Goal: Task Accomplishment & Management: Use online tool/utility

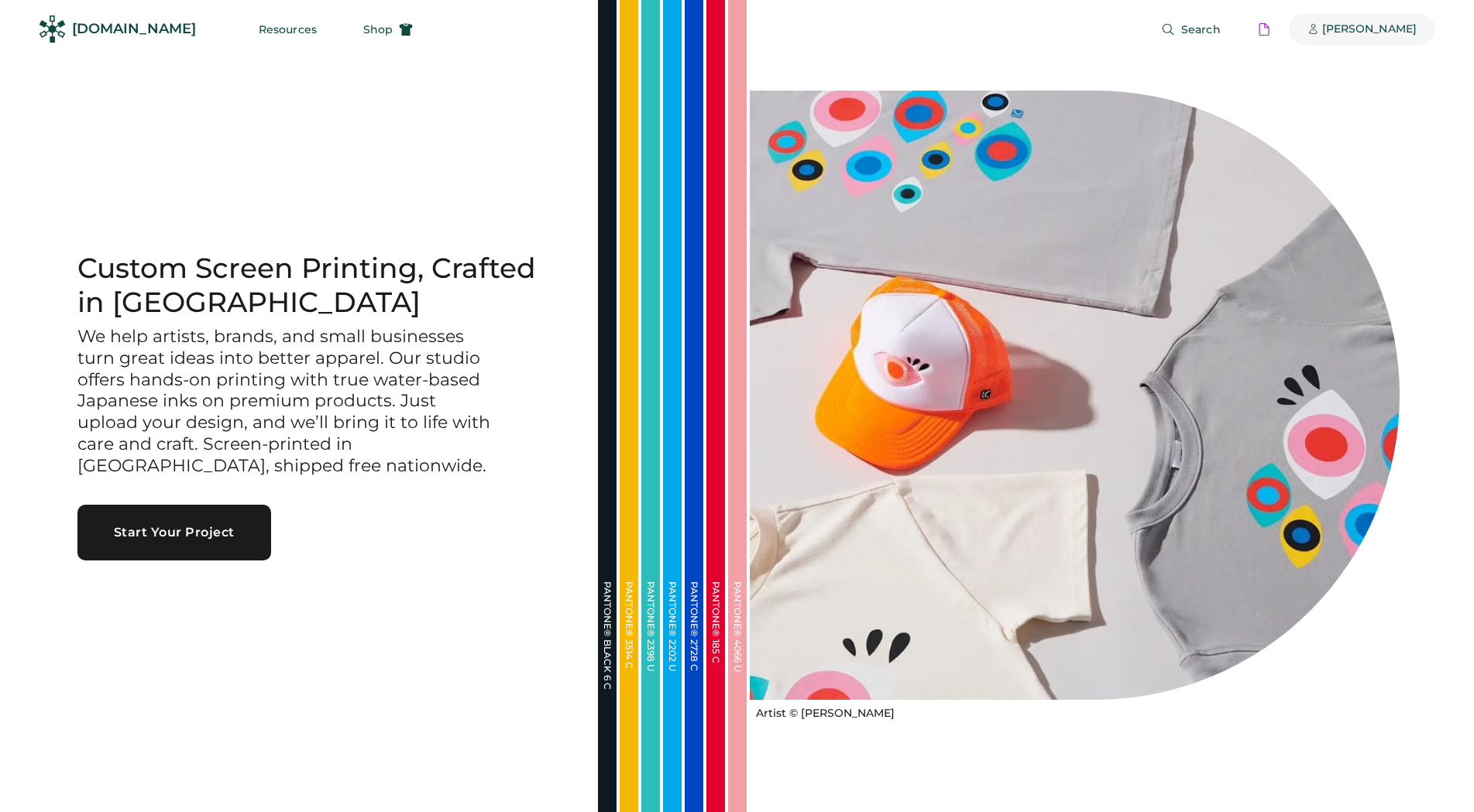
click at [1380, 25] on div "[PERSON_NAME]" at bounding box center [1369, 29] width 94 height 15
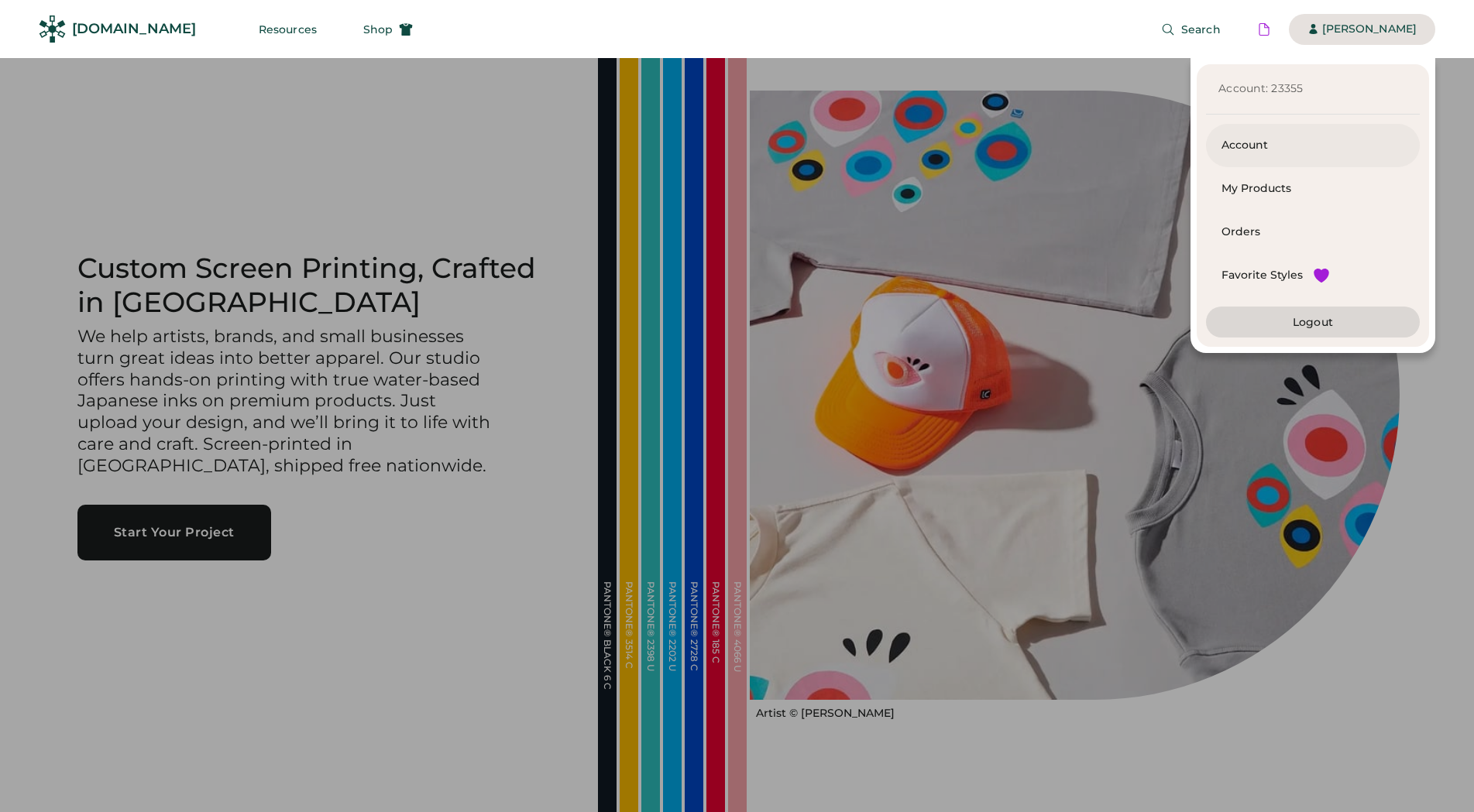
click at [1273, 145] on div "Account" at bounding box center [1313, 145] width 183 height 15
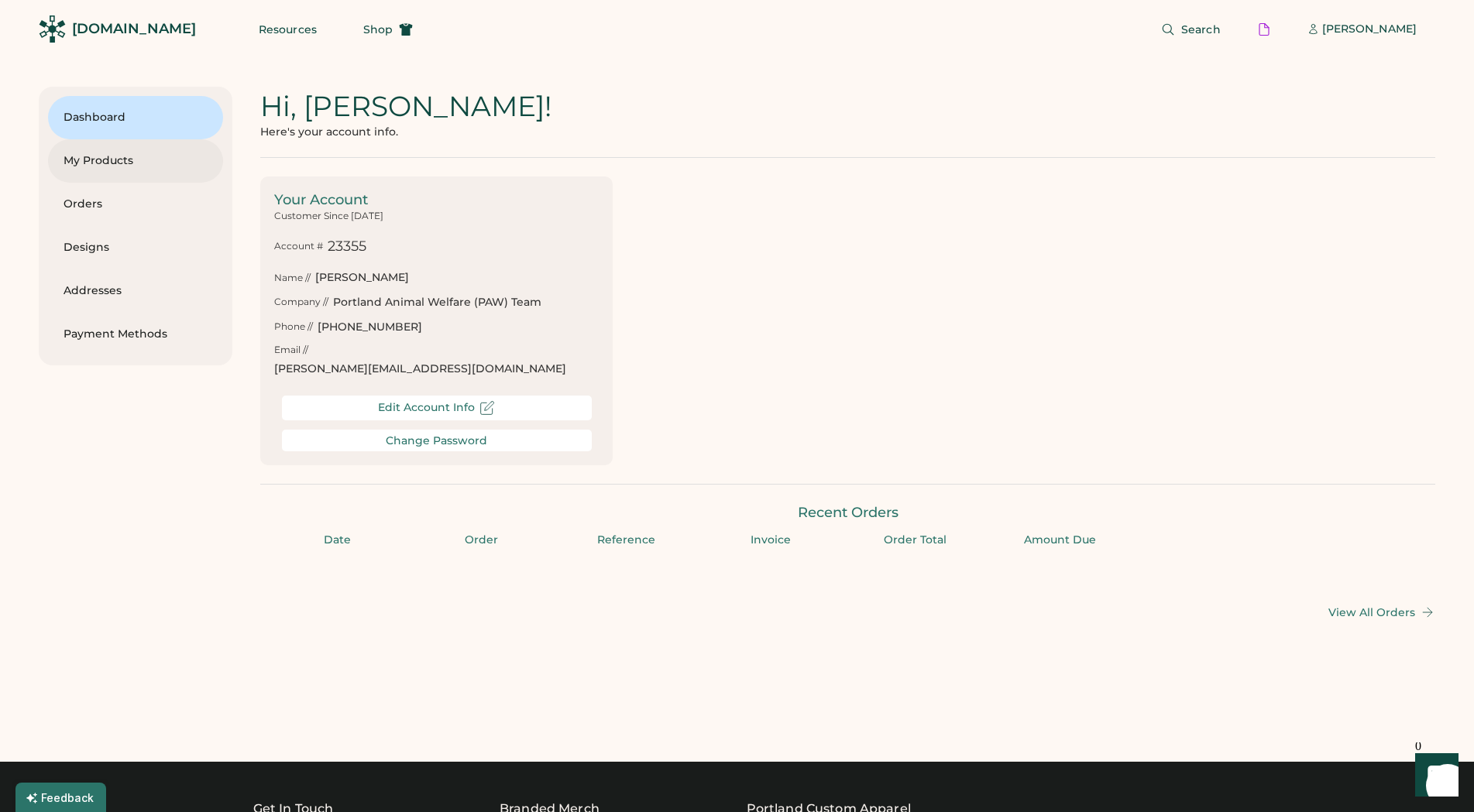
click at [103, 165] on div "My Products" at bounding box center [136, 160] width 144 height 15
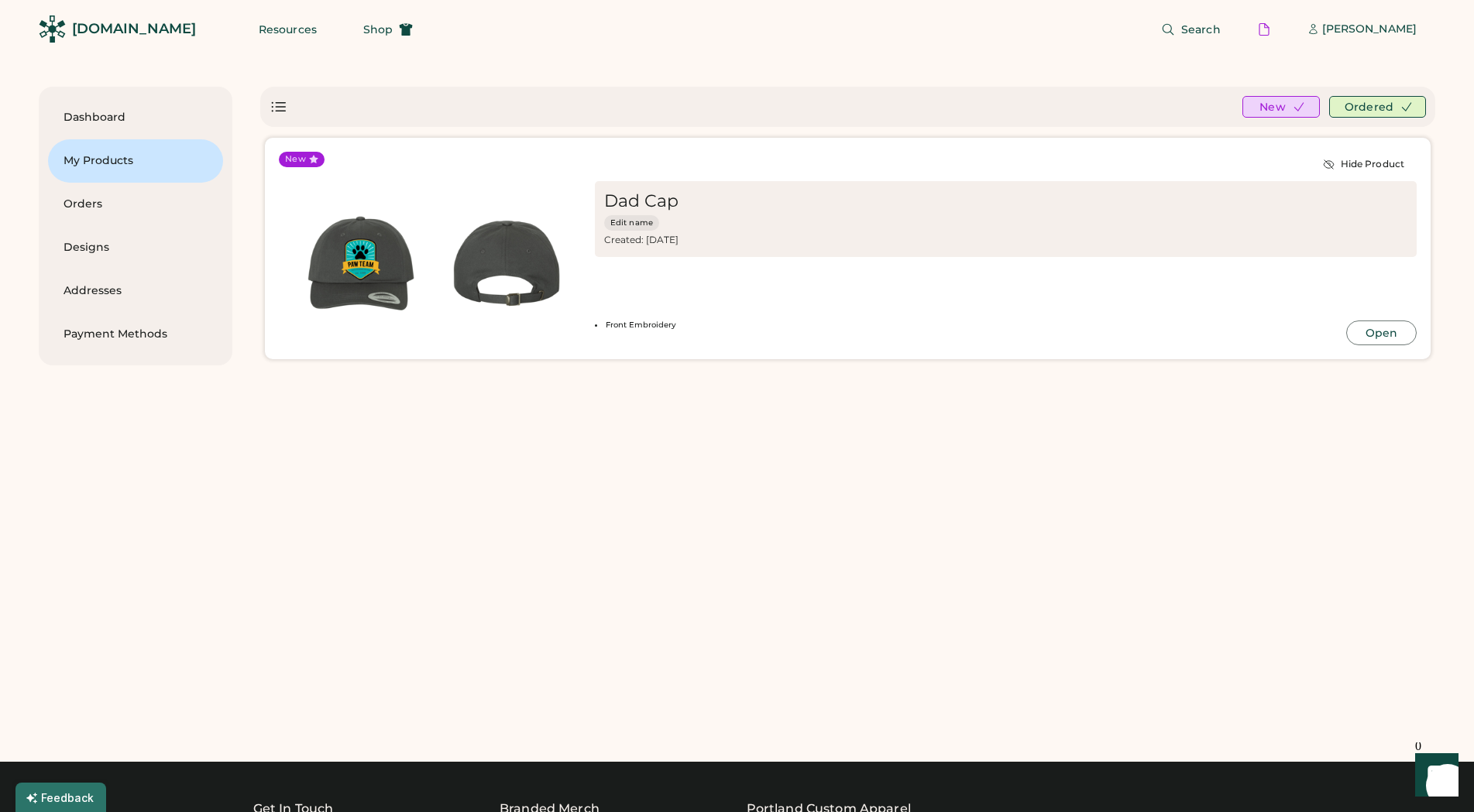
click at [393, 267] on img at bounding box center [361, 263] width 145 height 145
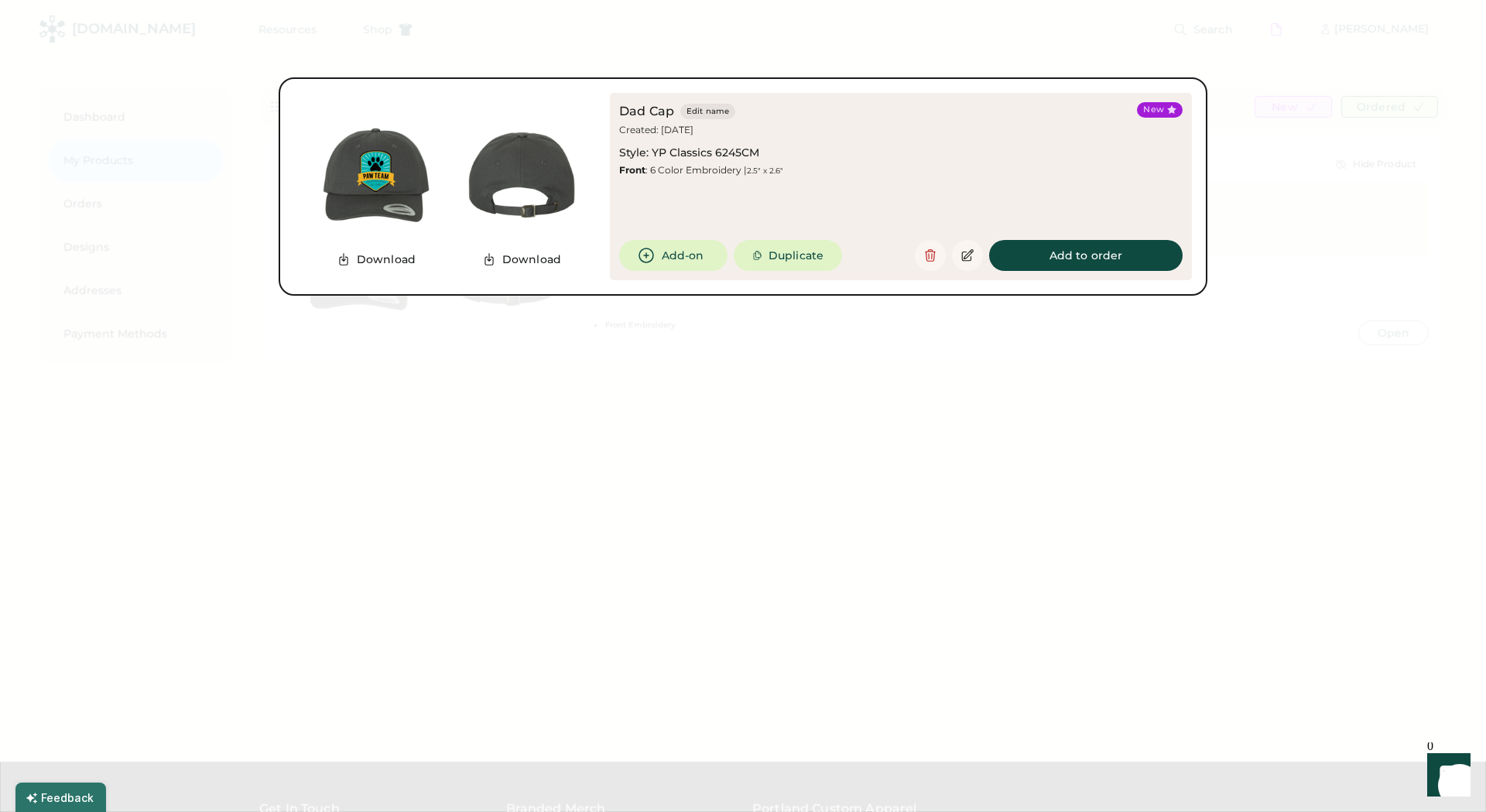
drag, startPoint x: 906, startPoint y: 387, endPoint x: 937, endPoint y: 259, distance: 131.7
click at [909, 378] on div at bounding box center [743, 406] width 1486 height 812
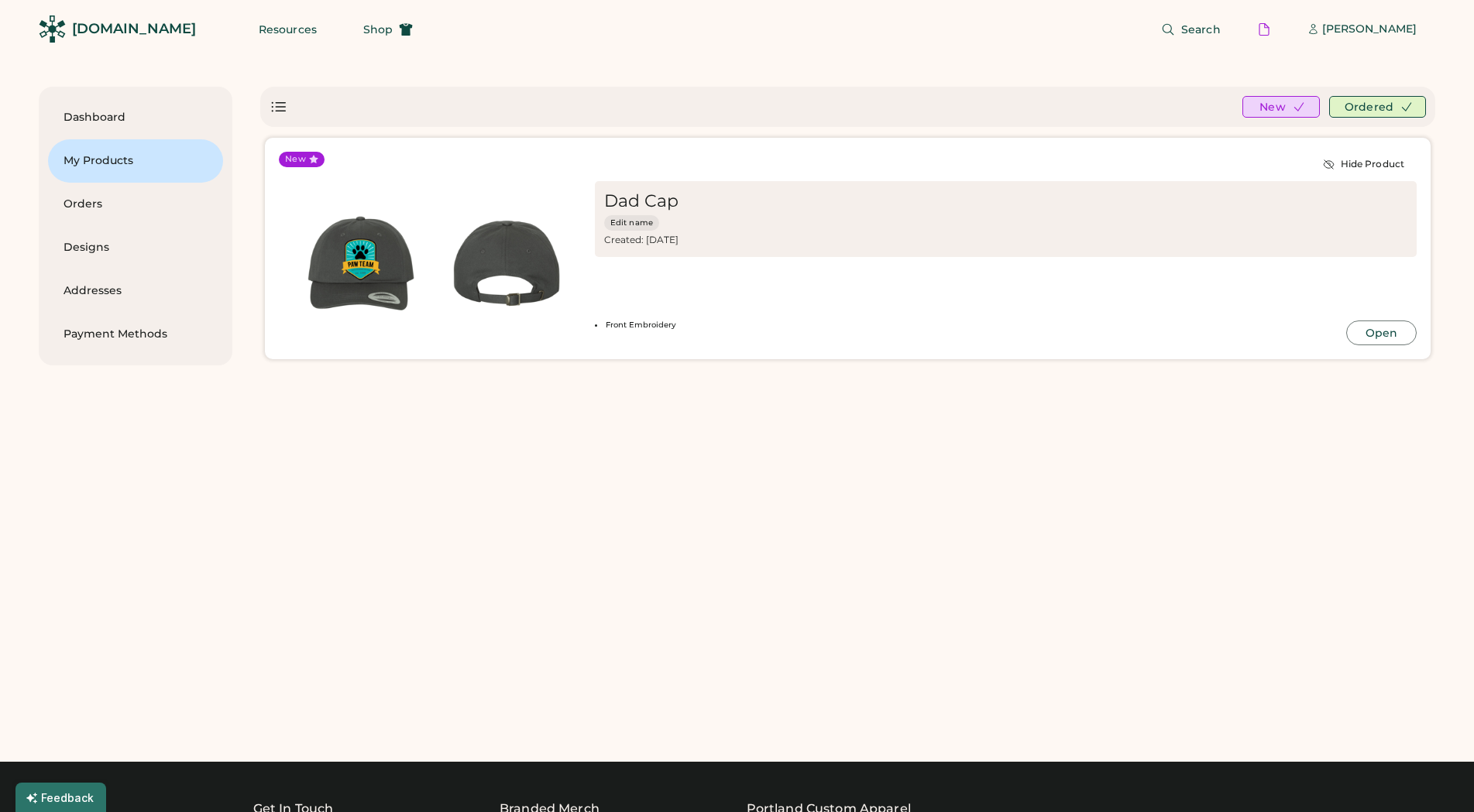
click at [404, 241] on img at bounding box center [361, 263] width 145 height 145
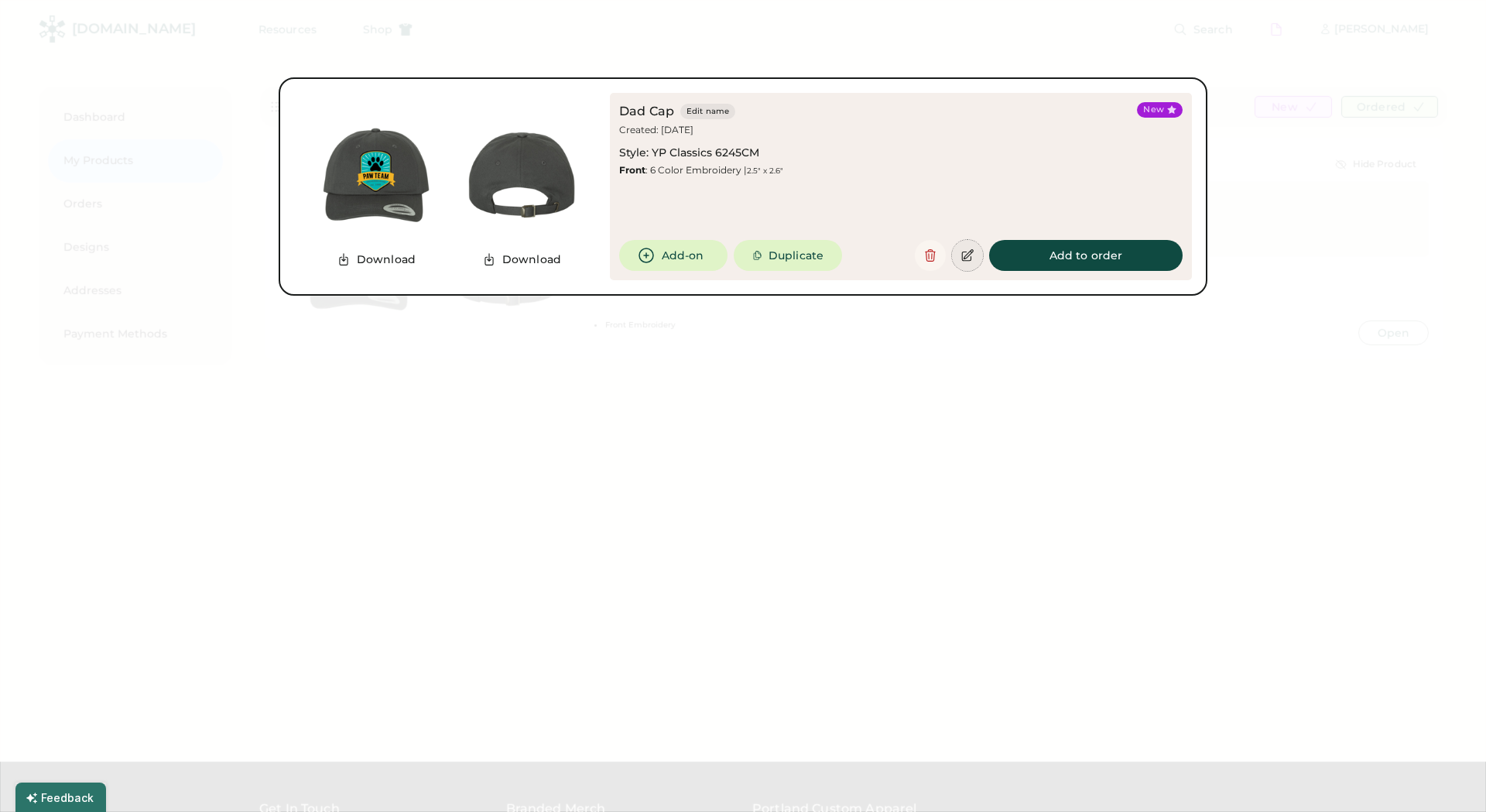
click at [969, 263] on button at bounding box center [968, 255] width 31 height 31
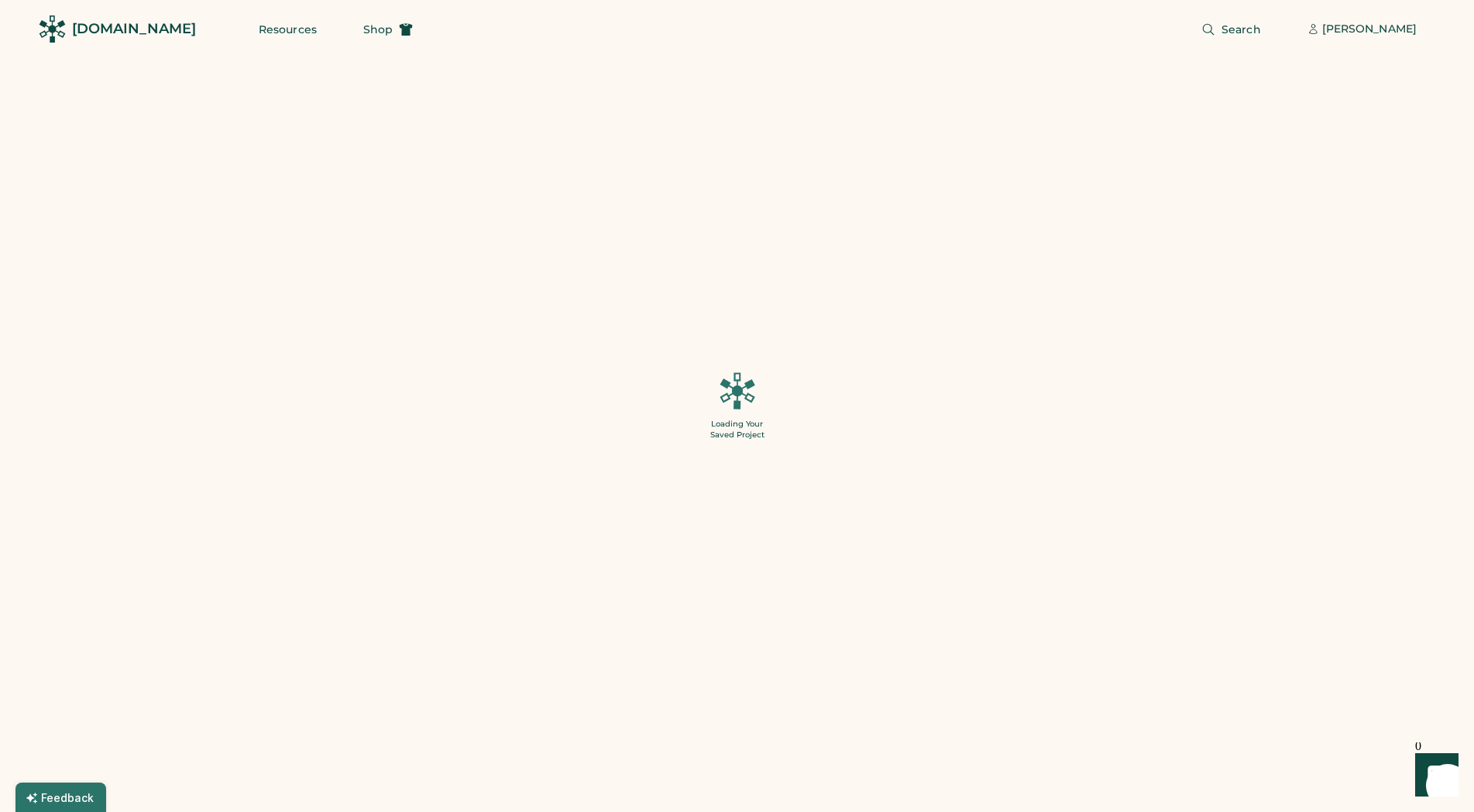
type input "***"
type input "******"
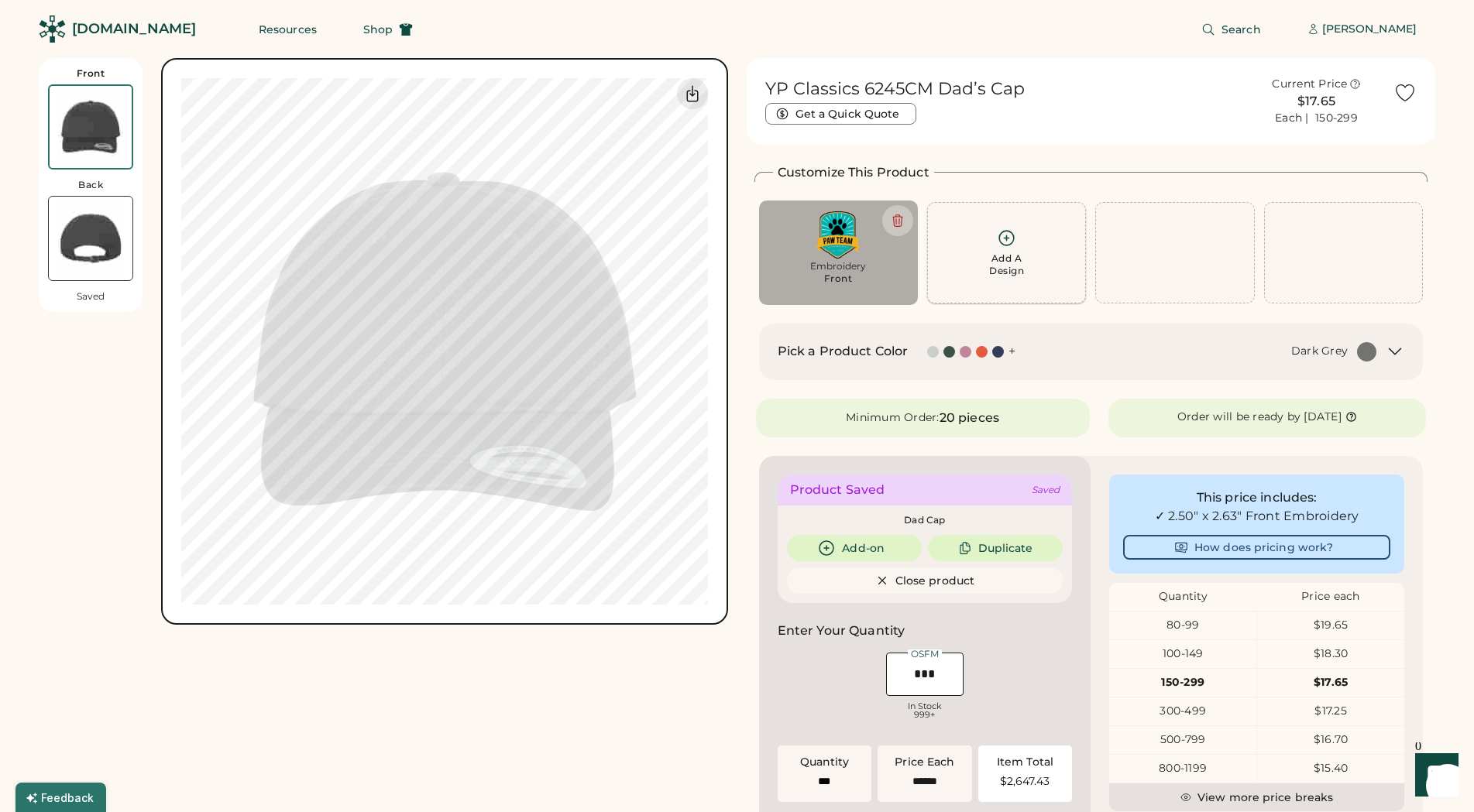
click at [995, 255] on div "Add A Design" at bounding box center [1007, 264] width 35 height 25
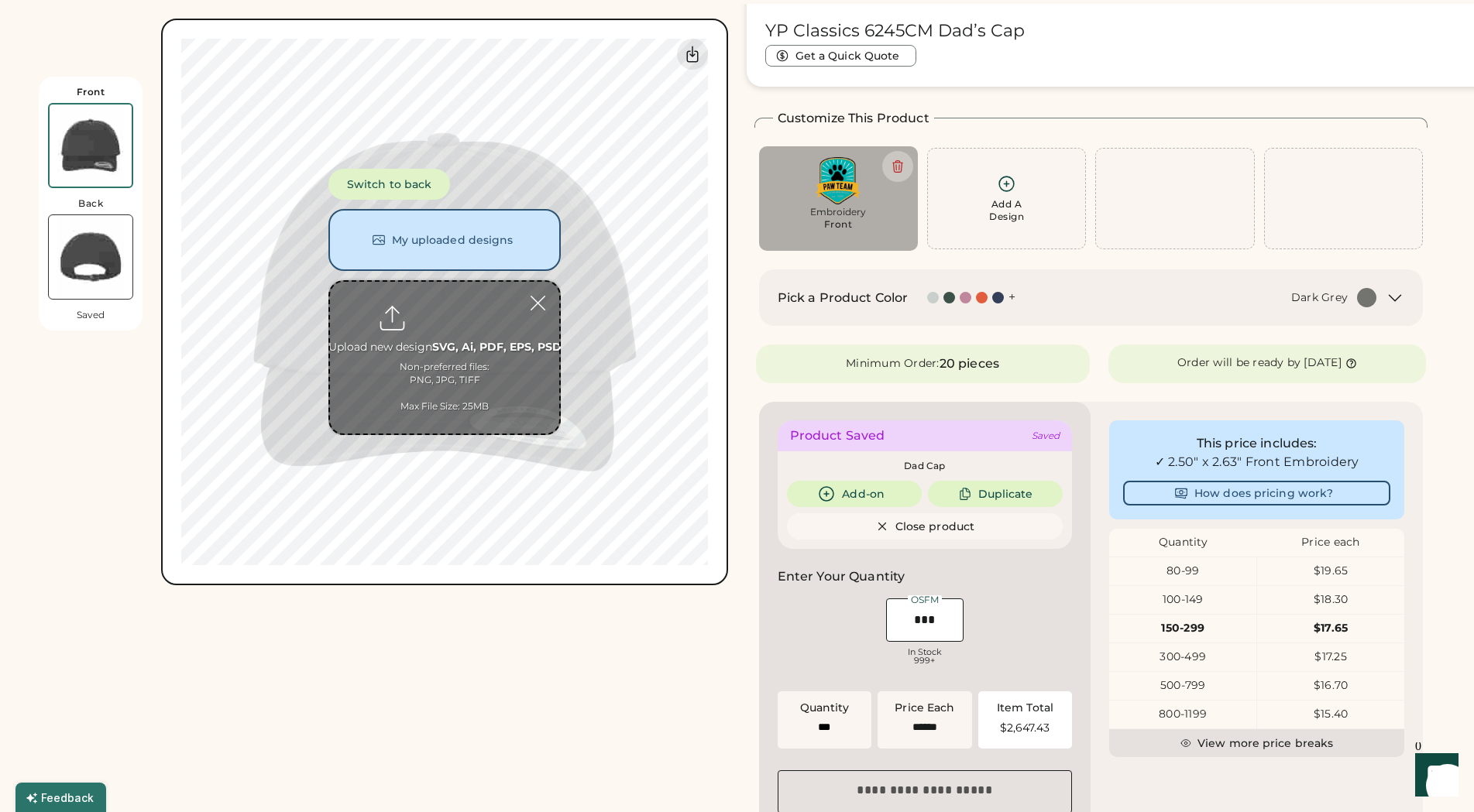
scroll to position [58, 0]
